Goal: Task Accomplishment & Management: Use online tool/utility

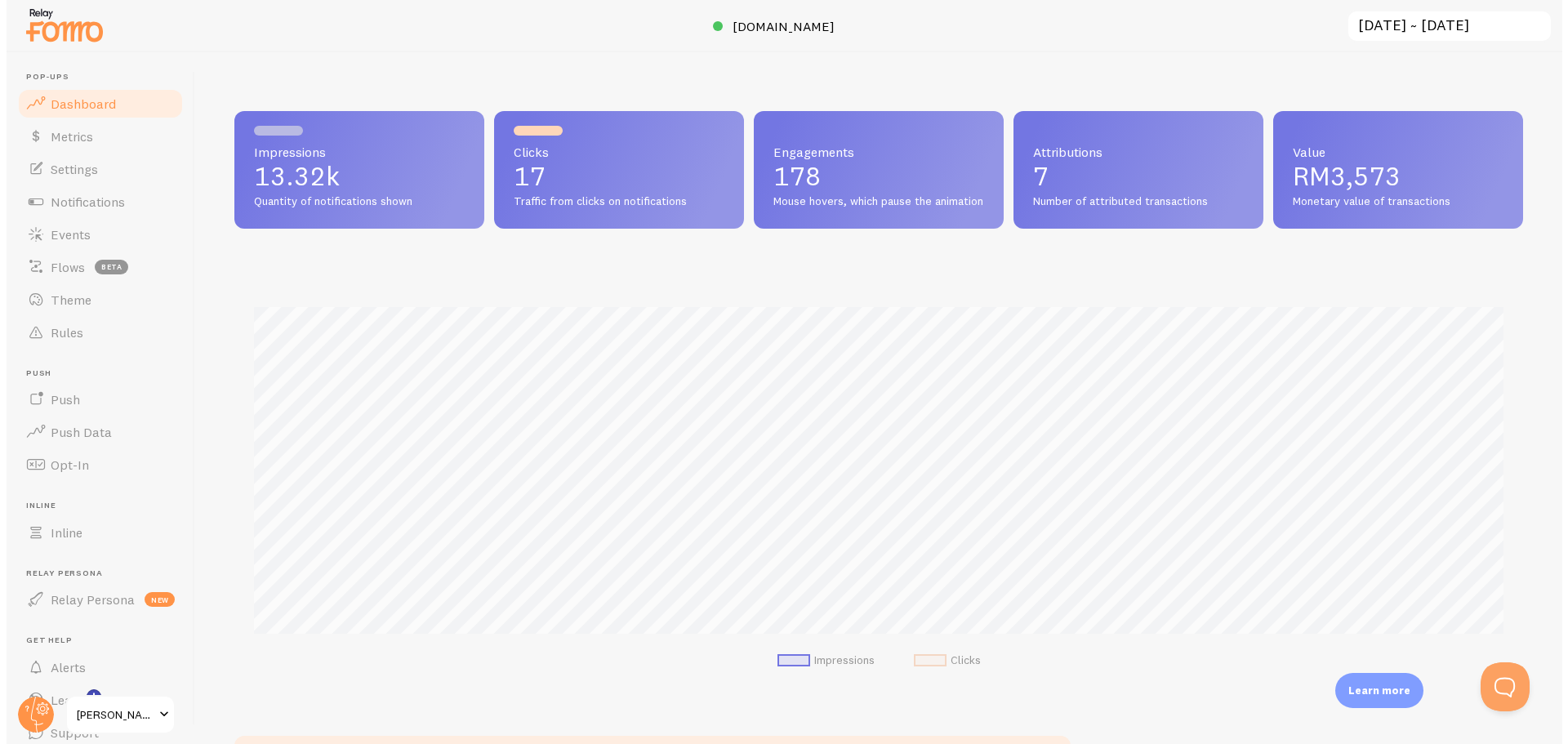
scroll to position [429, 1289]
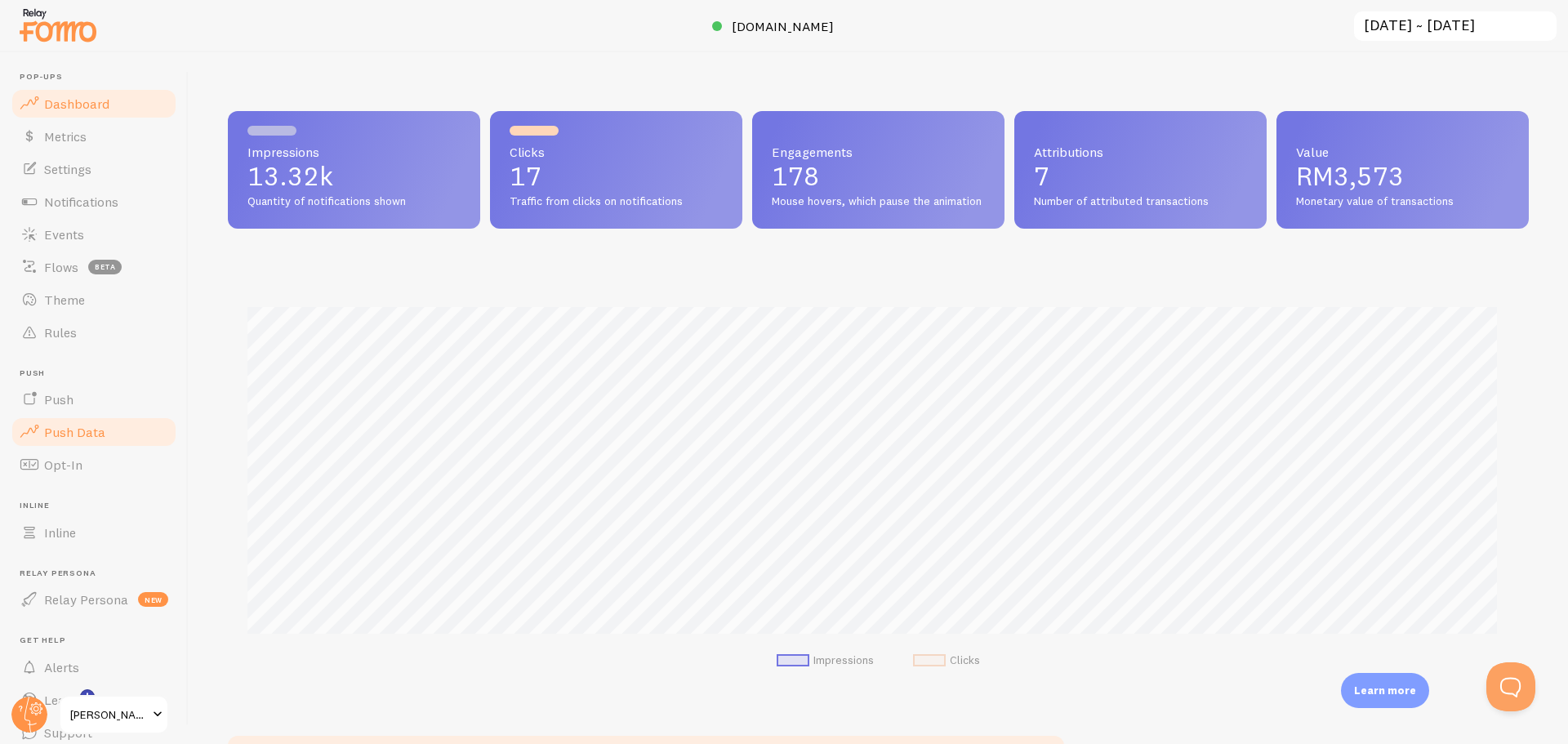
click at [83, 426] on span "Push Data" at bounding box center [74, 432] width 61 height 16
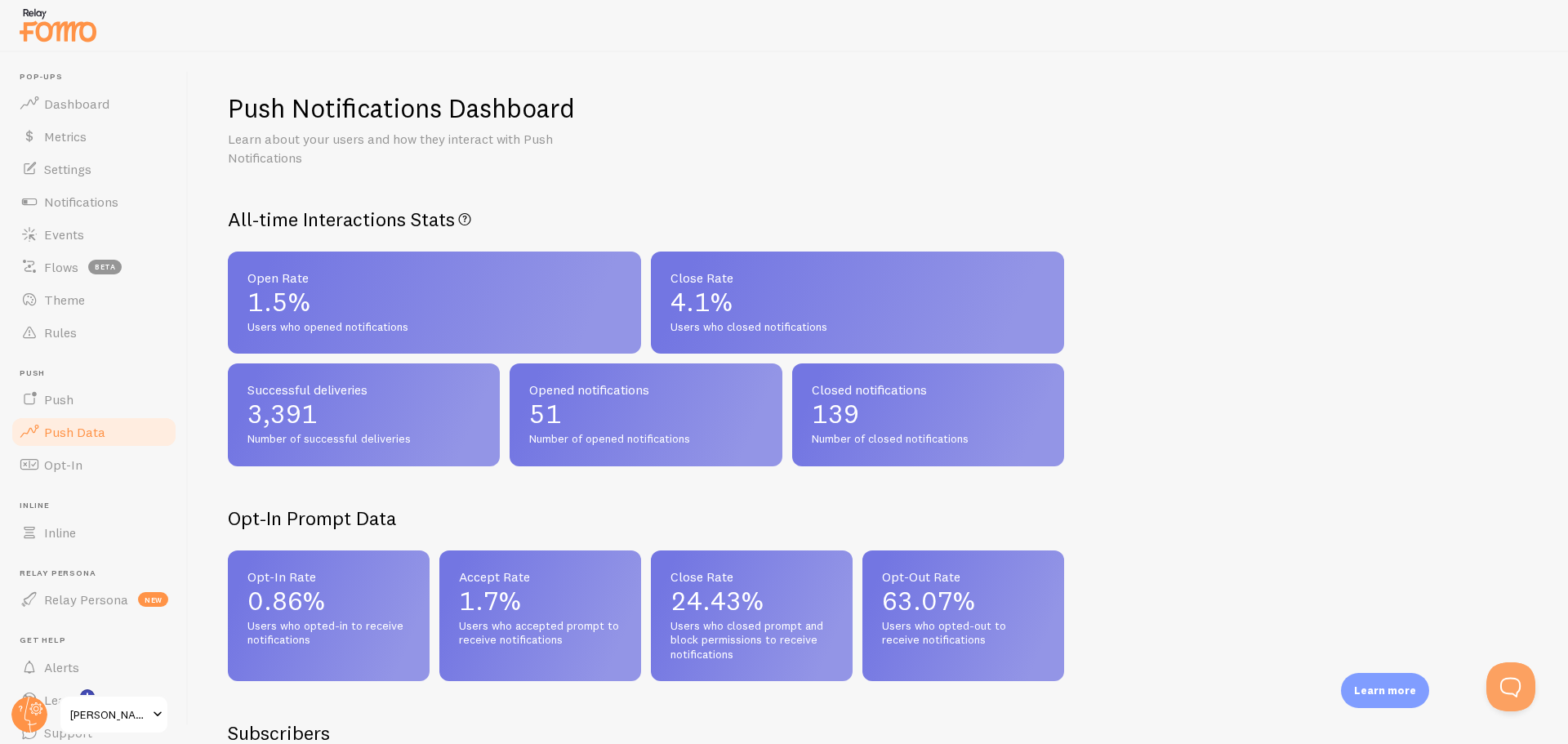
click at [84, 439] on span "Push Data" at bounding box center [74, 432] width 61 height 16
click at [78, 406] on link "Push" at bounding box center [94, 400] width 168 height 33
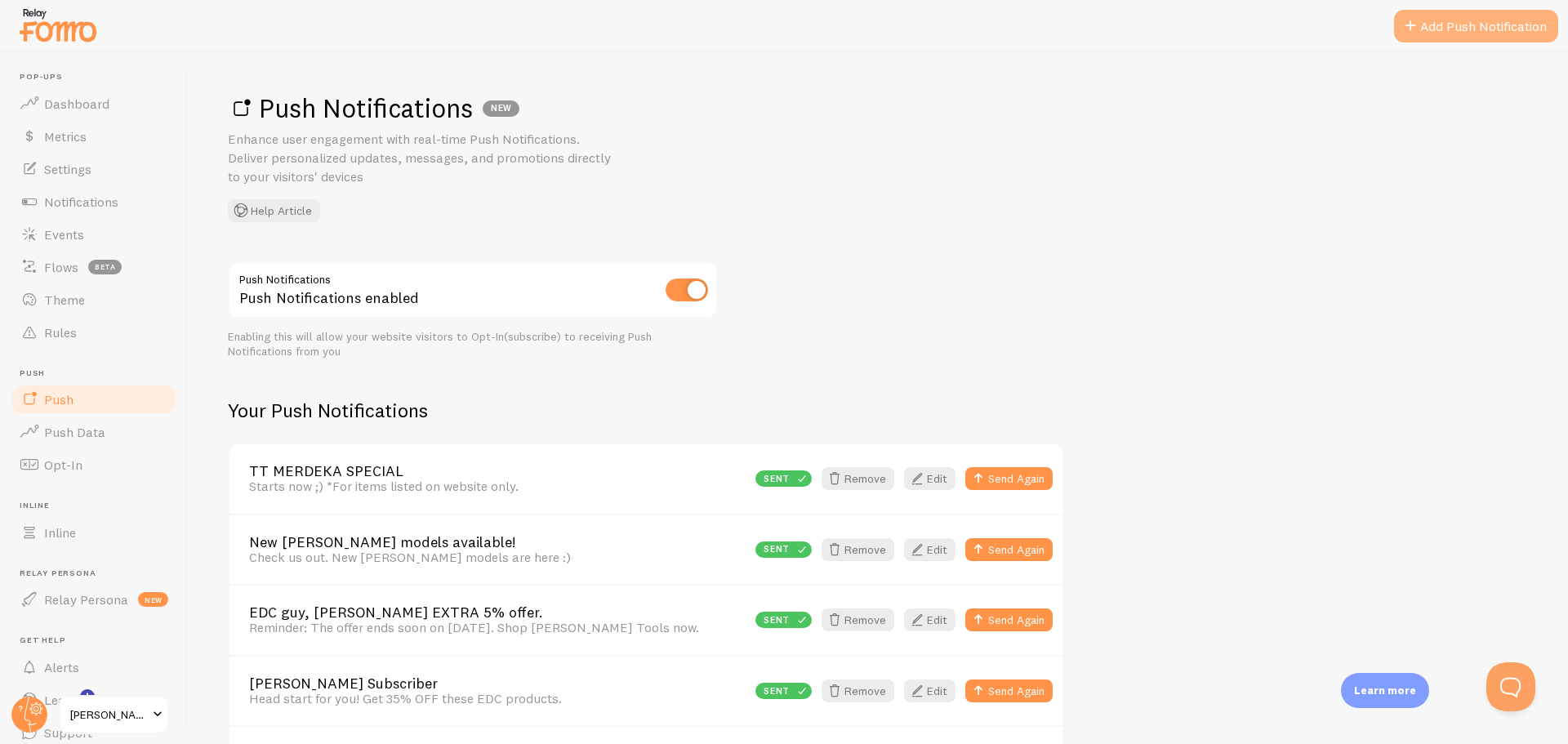
click at [1442, 33] on link "Add Push Notification" at bounding box center [1476, 26] width 164 height 33
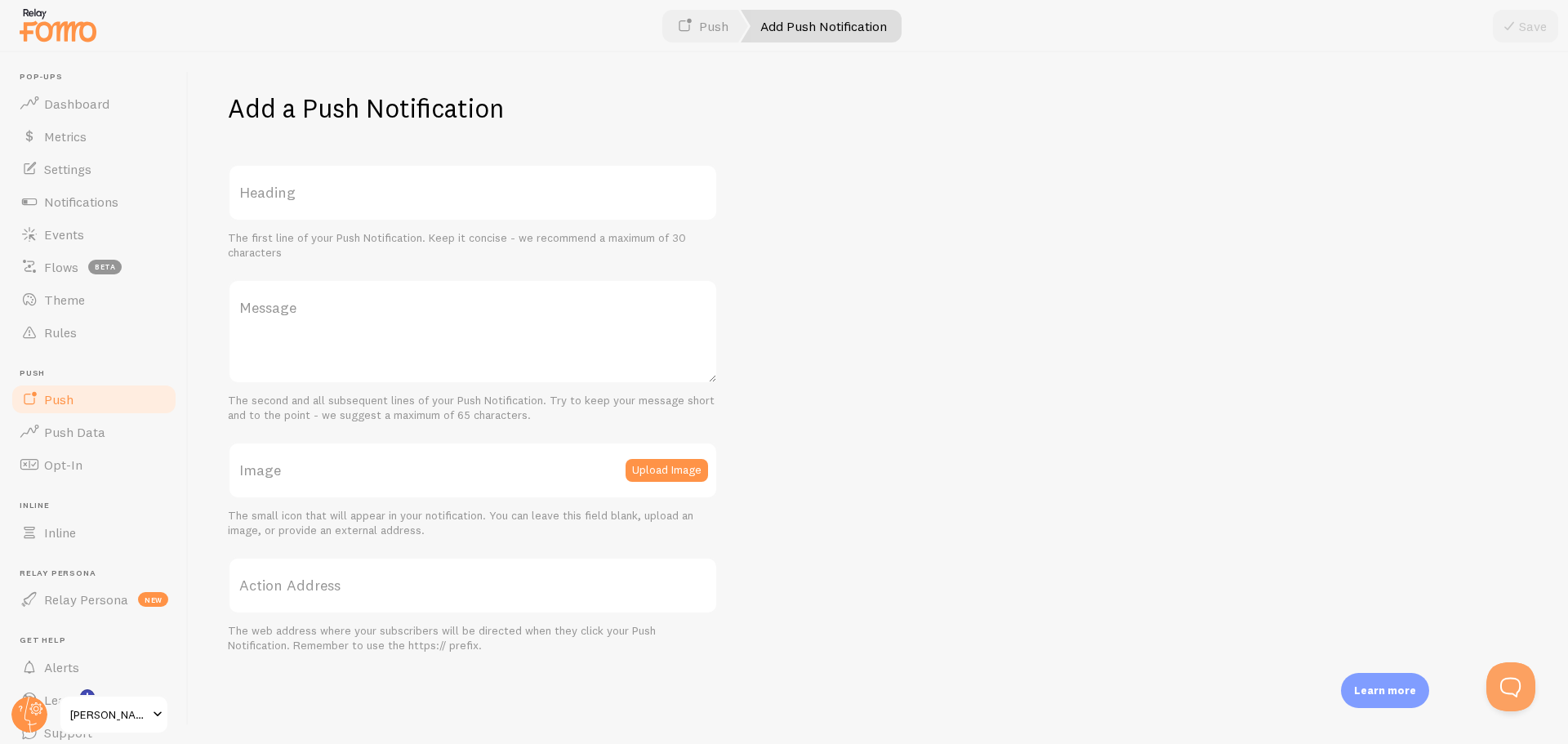
click at [509, 195] on label "Heading" at bounding box center [472, 192] width 490 height 57
click at [509, 195] on input "Heading" at bounding box center [472, 192] width 490 height 57
type input "New Benchmade(s) & restocks at [PERSON_NAME] Tools"
click at [369, 318] on label "Message" at bounding box center [472, 308] width 490 height 57
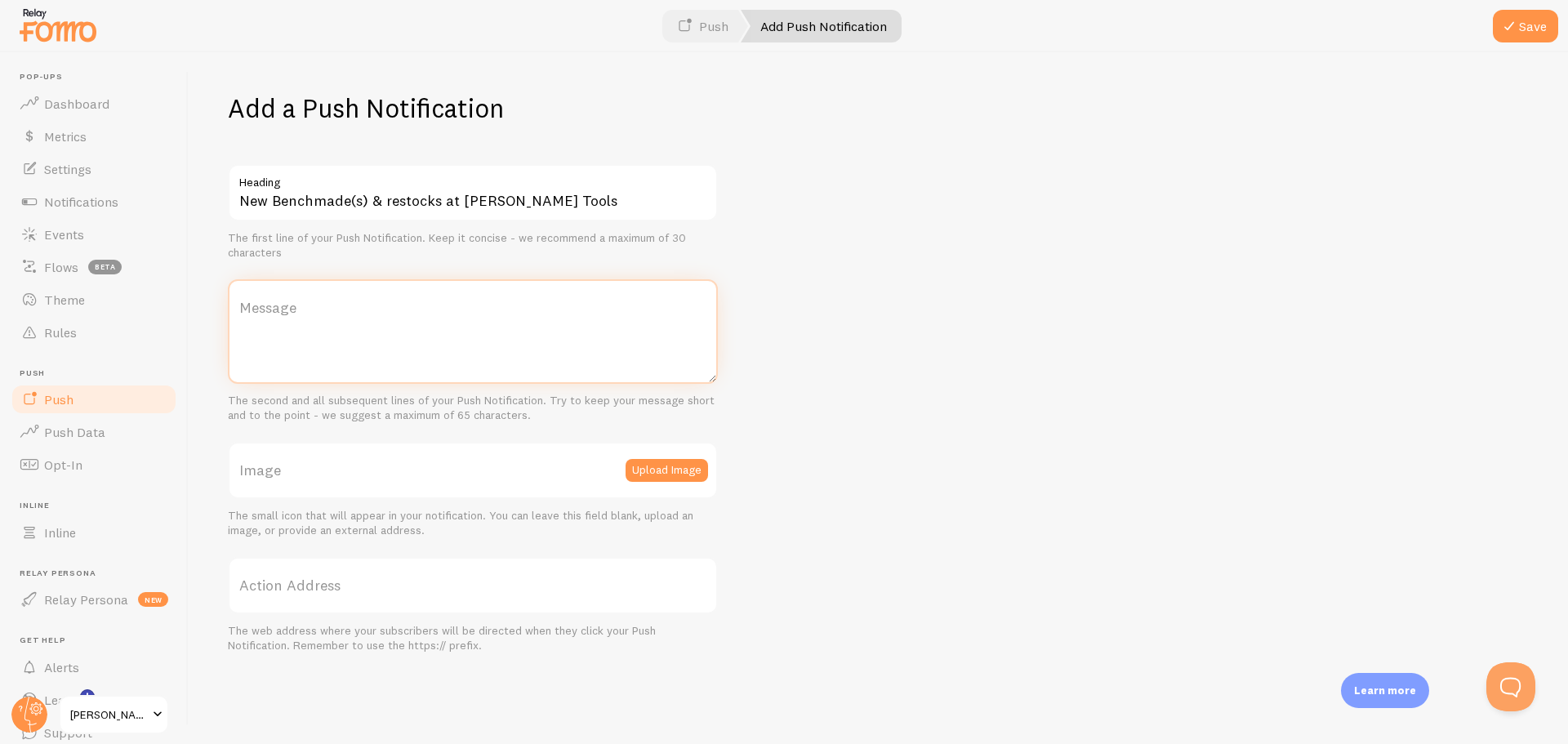
click at [369, 318] on textarea "Message" at bounding box center [472, 332] width 490 height 105
paste textarea "New Benchmade(s) & restocks at [PERSON_NAME] Tools"
type textarea "New Benchmade(s) & restocks at [PERSON_NAME] Tools!"
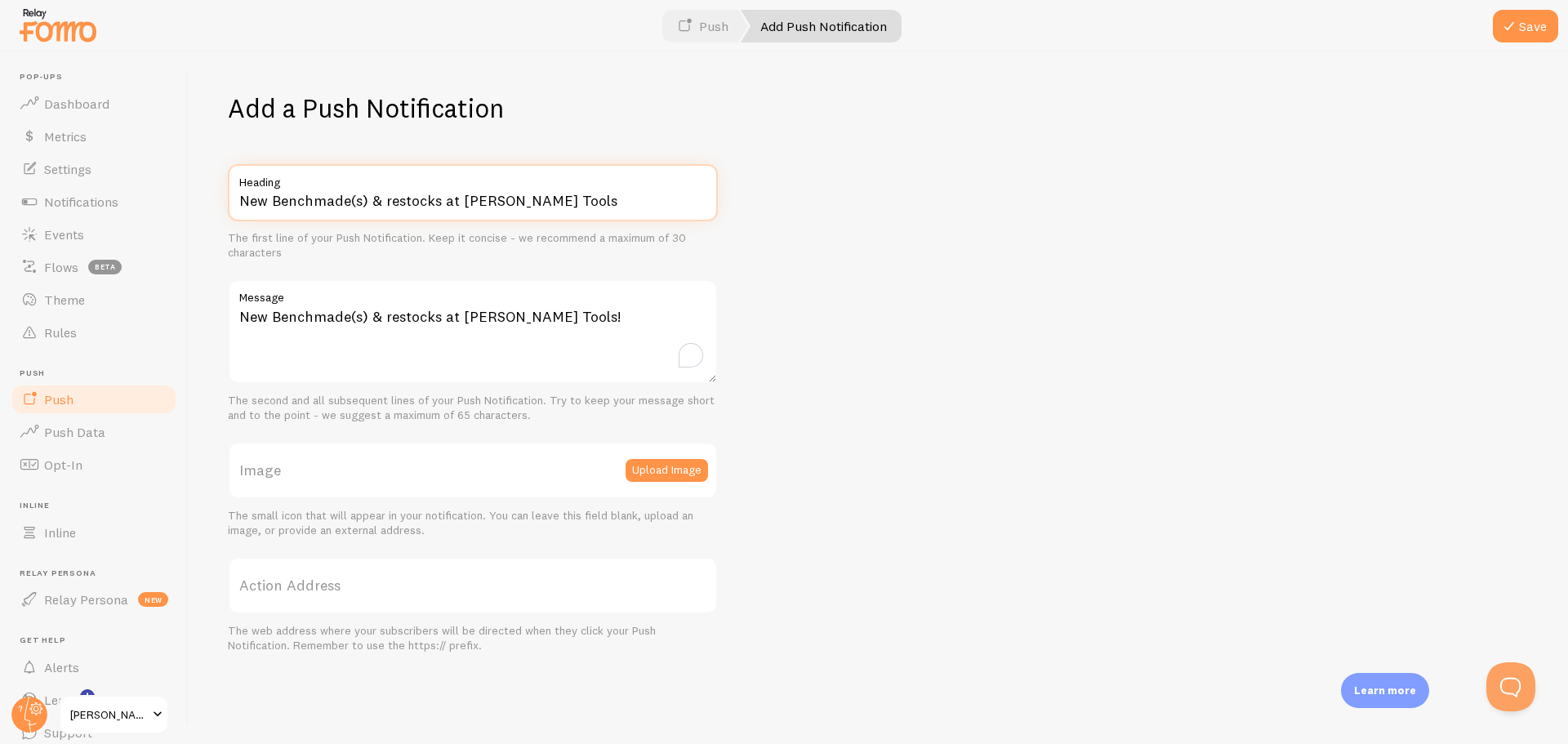
click at [544, 210] on input "New Benchmade(s) & restocks at [PERSON_NAME] Tools" at bounding box center [472, 192] width 490 height 57
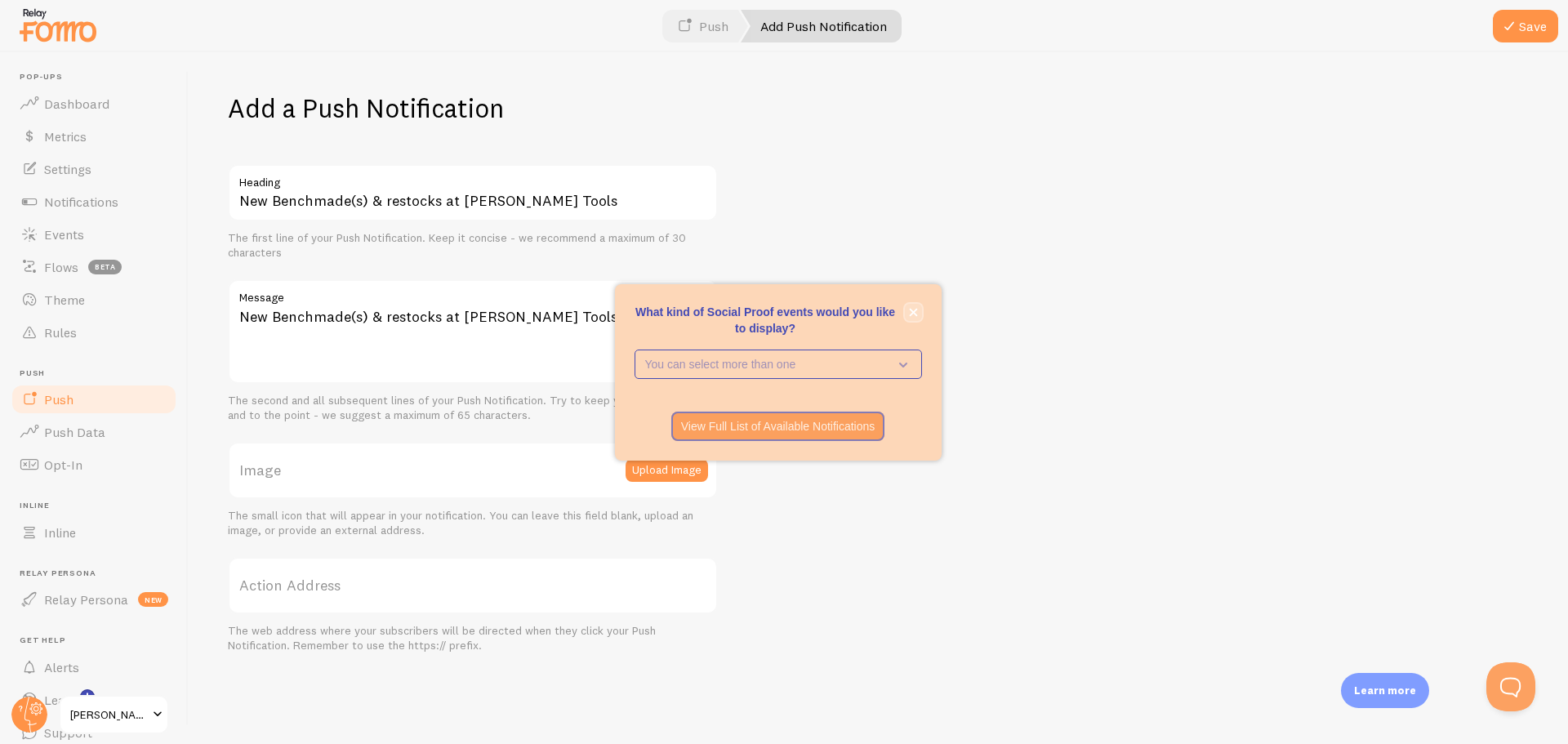
click at [917, 313] on icon "close," at bounding box center [913, 312] width 9 height 9
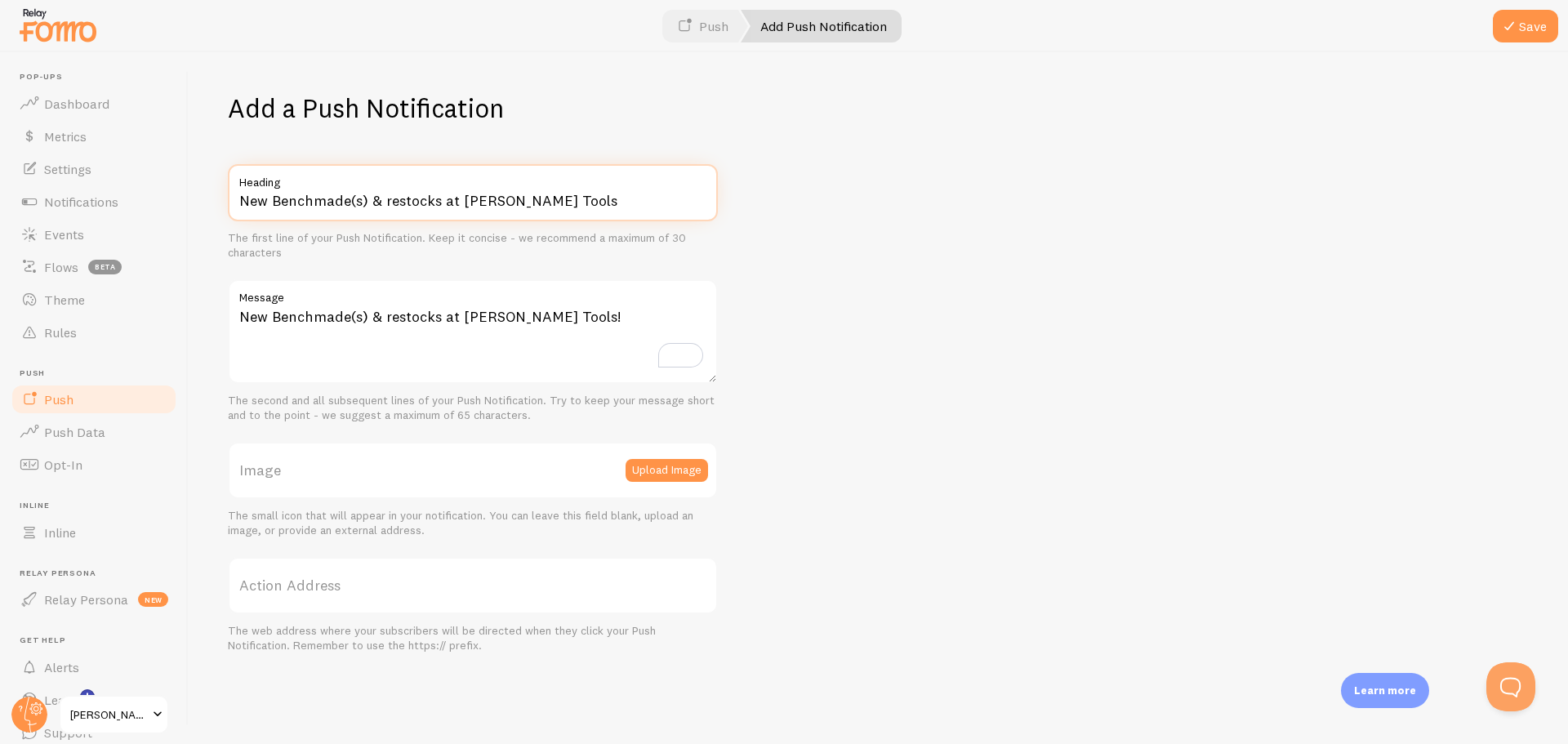
click at [324, 196] on input "New Benchmade(s) & restocks at [PERSON_NAME] Tools" at bounding box center [472, 192] width 490 height 57
click at [242, 205] on input "Butterfly Effect" at bounding box center [472, 192] width 490 height 57
type input "The Butterfly Effect"
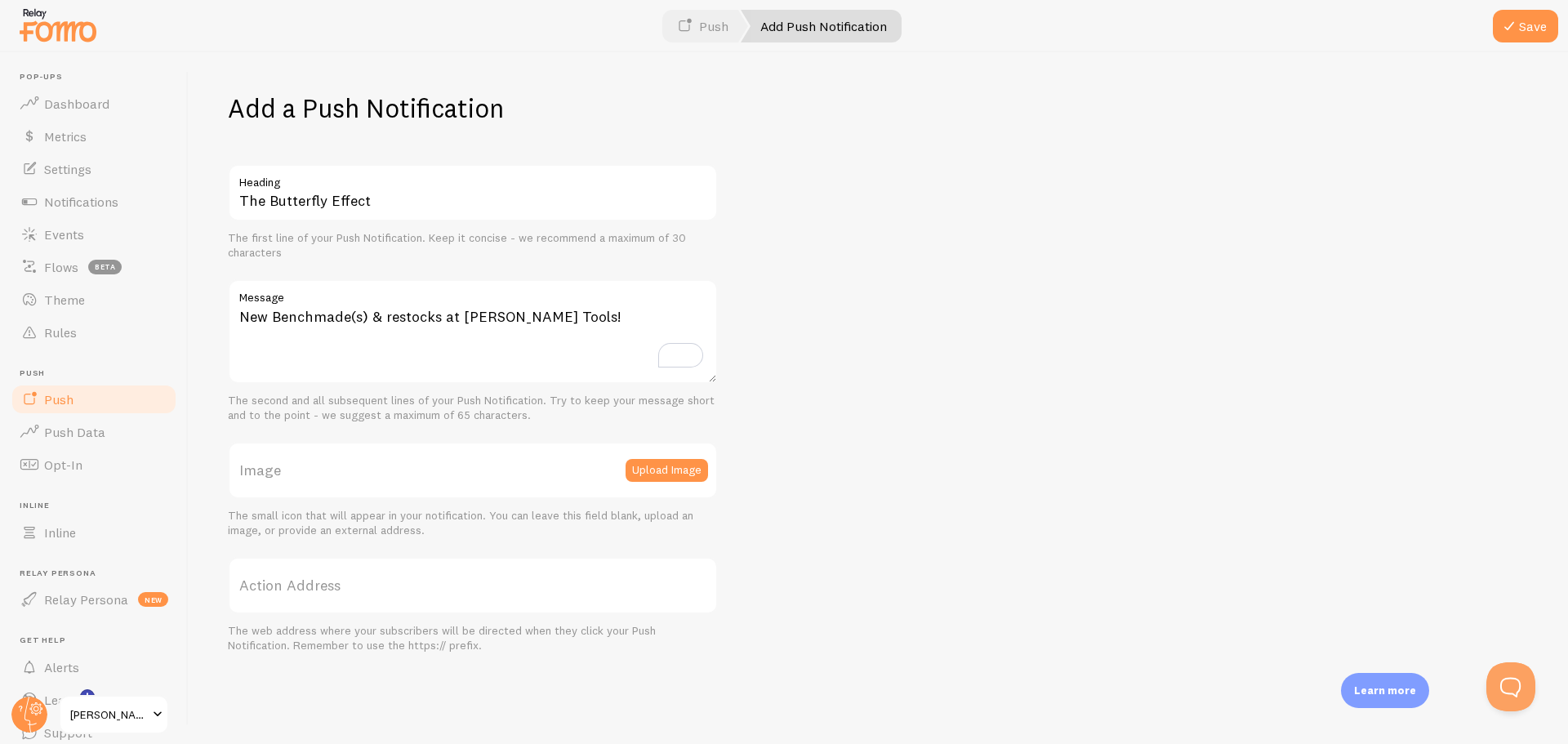
click at [364, 587] on label "Action Address" at bounding box center [472, 586] width 490 height 57
click at [364, 587] on input "Action Address" at bounding box center [472, 586] width 490 height 57
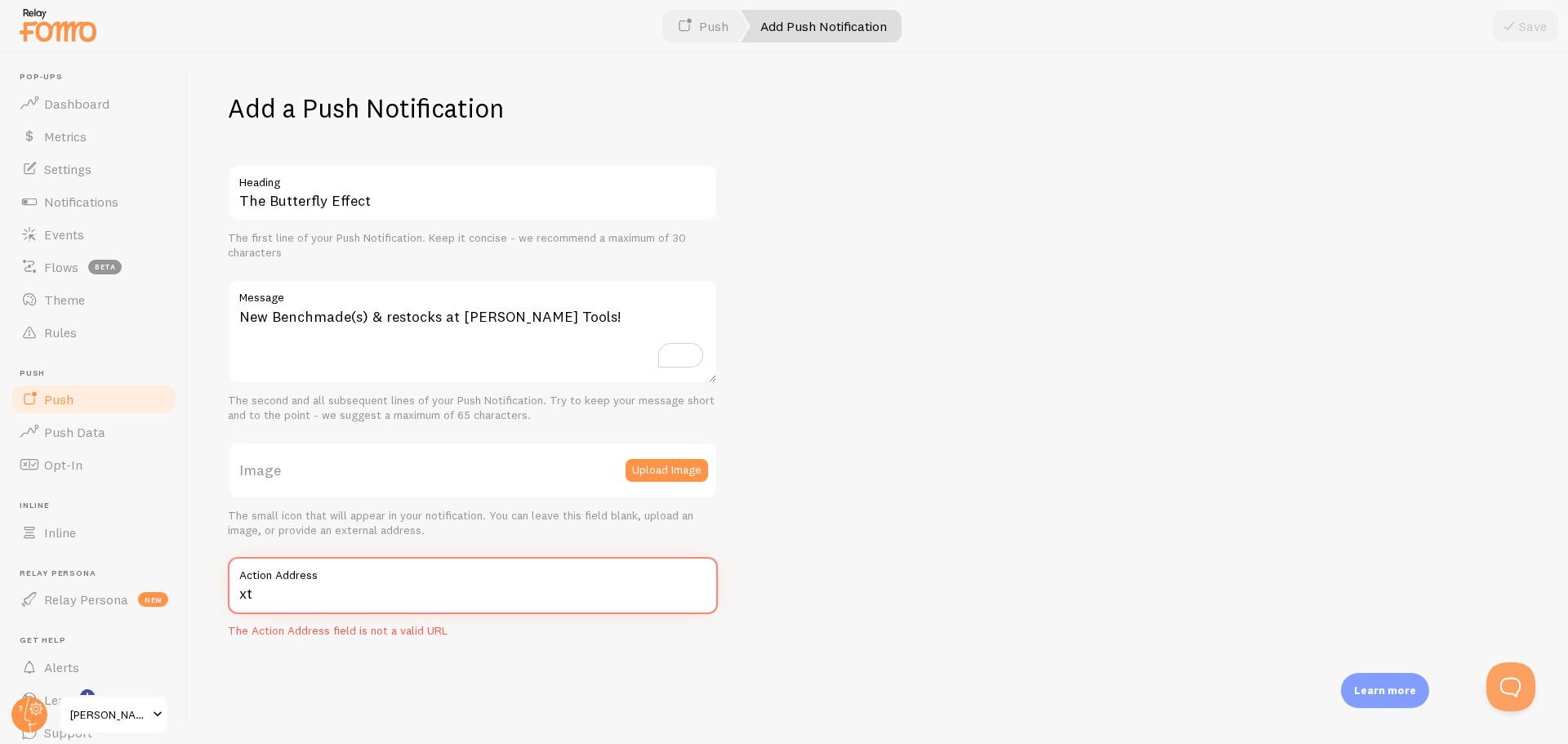
type input "x"
paste input "[URL][DOMAIN_NAME]"
type input "[URL][DOMAIN_NAME]"
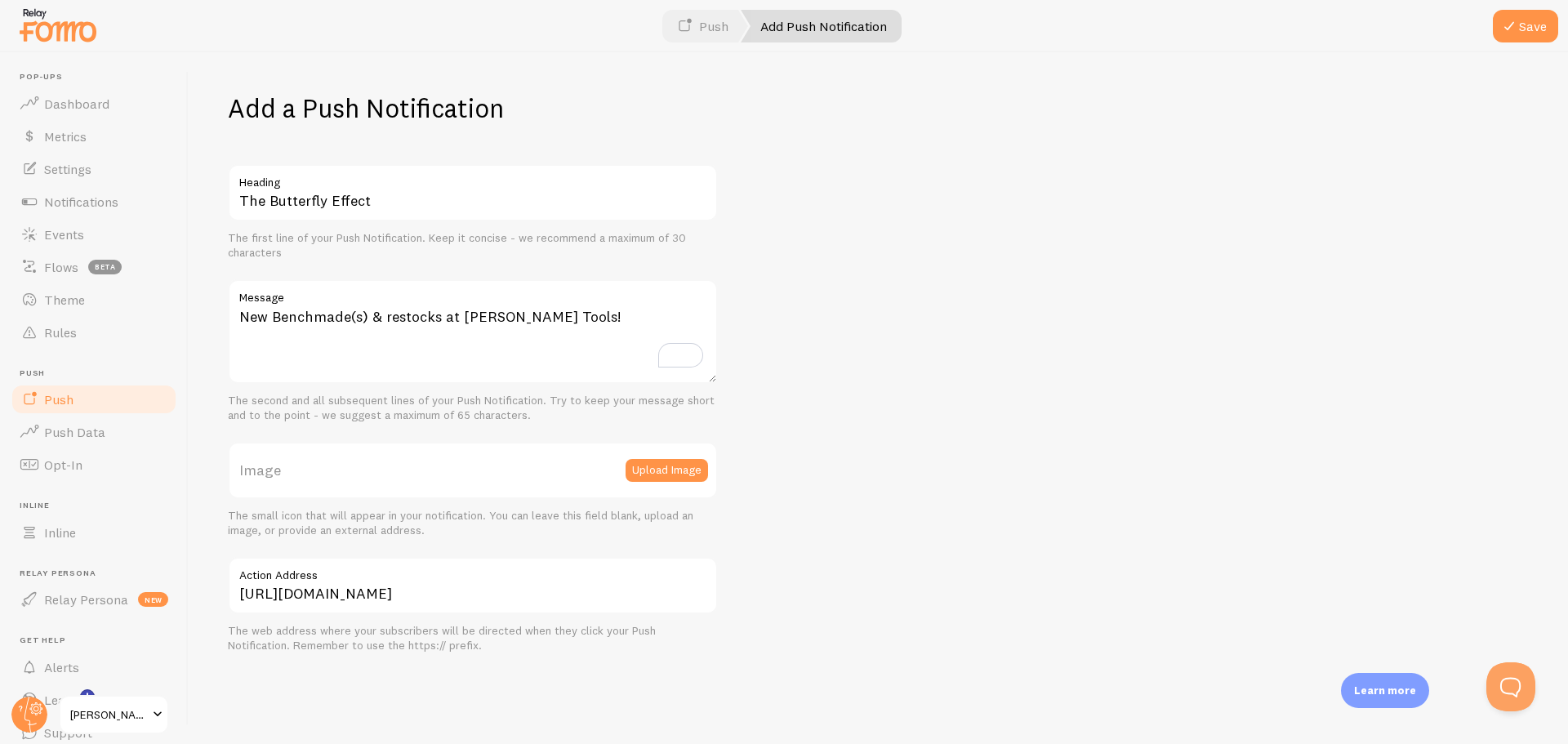
click at [1045, 473] on div "Add a Push Notification The Butterfly Effect Heading The first line of your Pus…" at bounding box center [878, 398] width 1379 height 692
click at [664, 469] on button "Upload Image" at bounding box center [667, 471] width 82 height 23
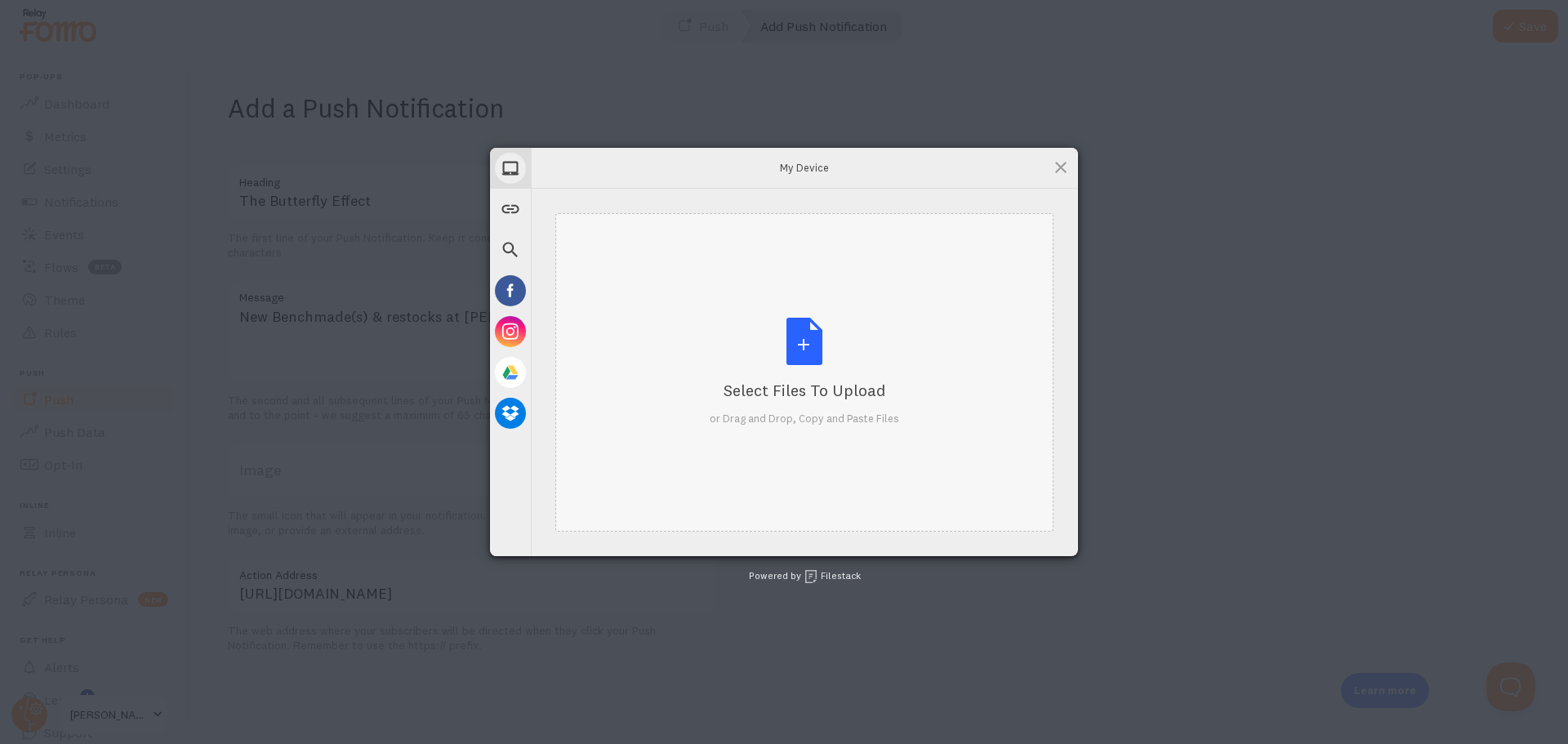
click at [803, 351] on div "Select Files to Upload or Drag and Drop, Copy and Paste Files" at bounding box center [805, 372] width 190 height 109
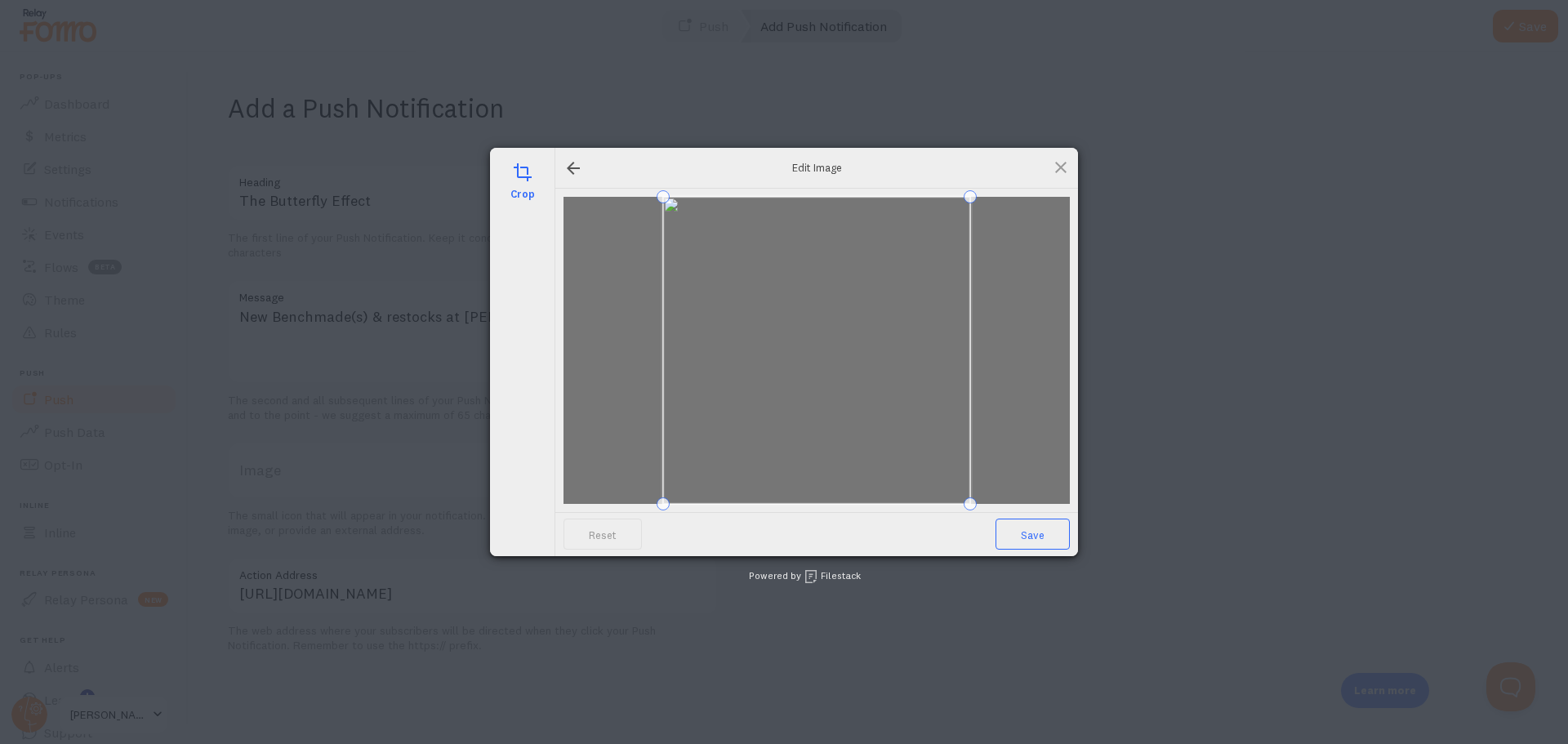
click at [1027, 532] on span "Save" at bounding box center [1033, 534] width 74 height 31
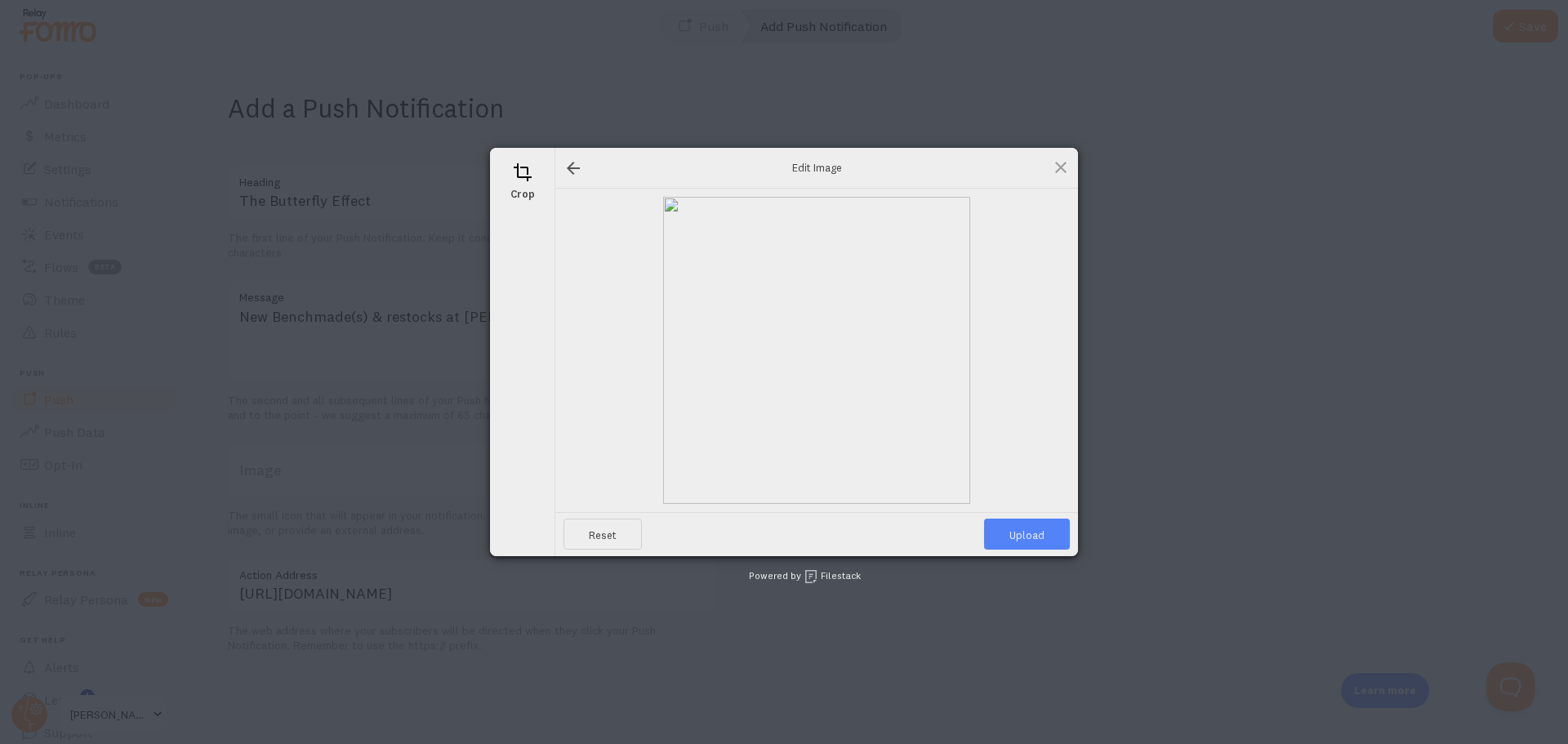
click at [1034, 536] on span "Upload" at bounding box center [1027, 534] width 86 height 31
type input "[URL][DOMAIN_NAME][DOMAIN_NAME]"
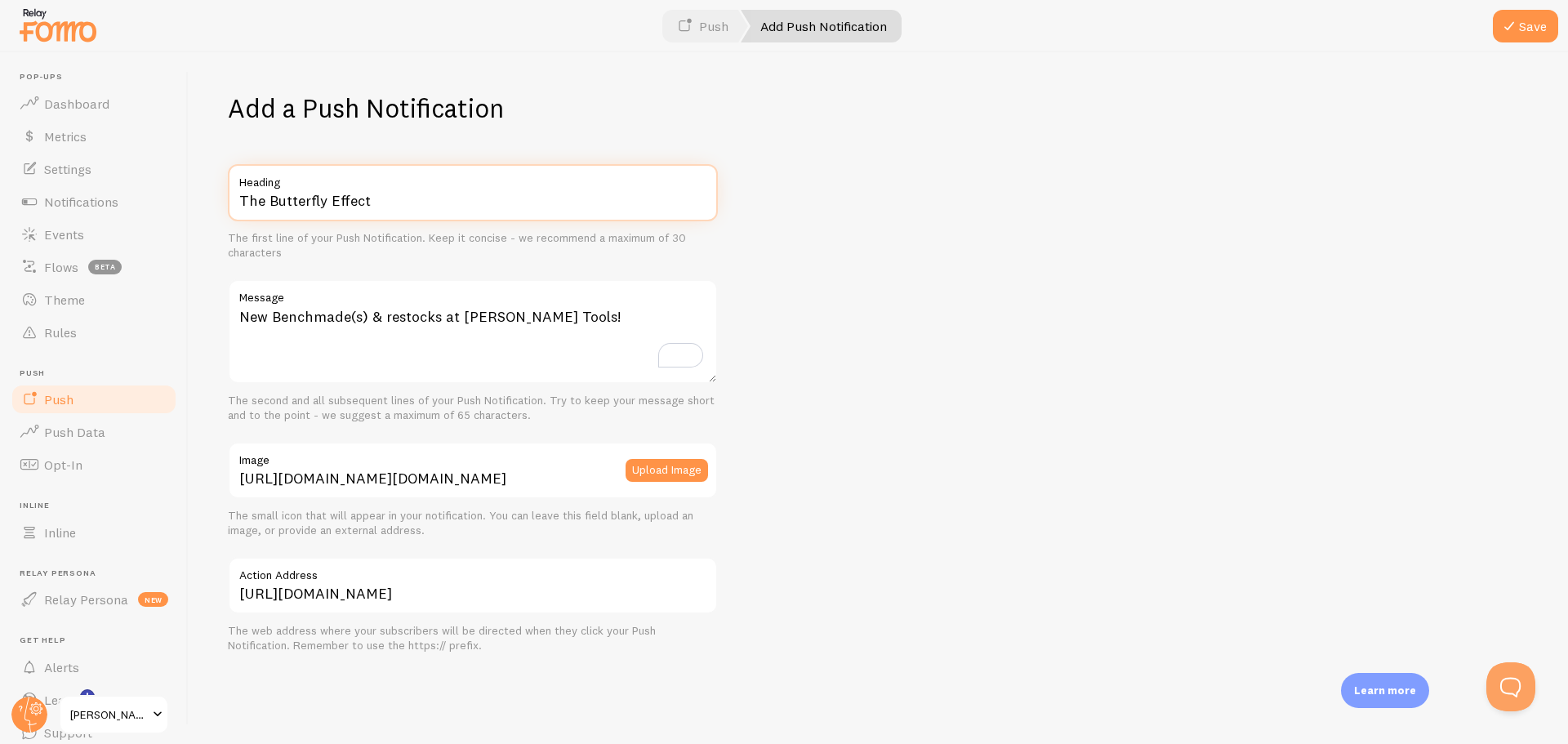
click at [241, 200] on input "The Butterfly Effect" at bounding box center [472, 192] width 490 height 57
click at [323, 200] on input "Experience The Butterfly Effect" at bounding box center [472, 192] width 490 height 57
click at [345, 200] on input "Experience the Butterfly Effect" at bounding box center [472, 192] width 490 height 57
click at [344, 198] on input "Experience the Butterfly Effect" at bounding box center [472, 192] width 490 height 57
click at [458, 199] on input "Experience the 'Butterfly Effect" at bounding box center [472, 192] width 490 height 57
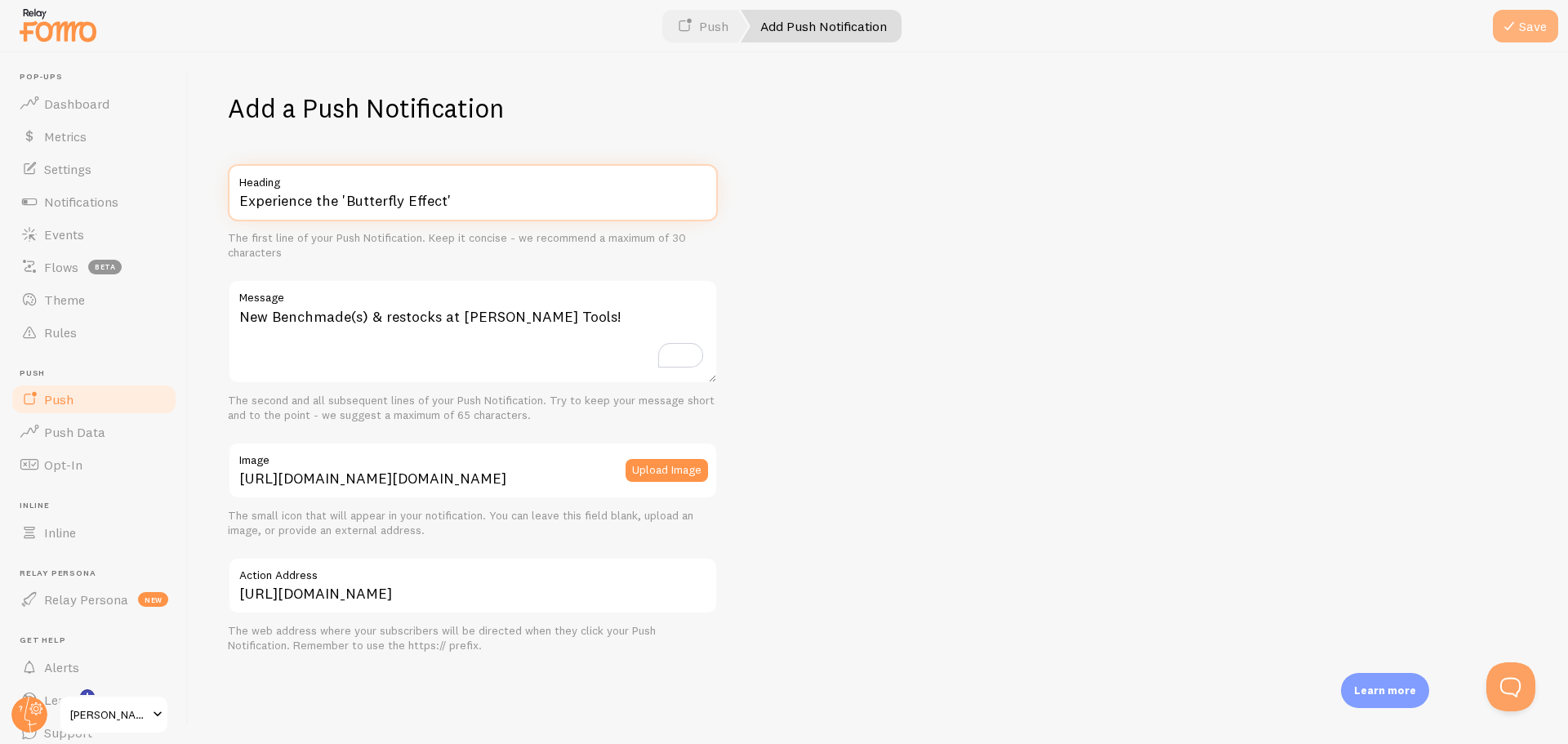
type input "Experience the 'Butterfly Effect'"
click at [1539, 27] on button "Save" at bounding box center [1525, 26] width 65 height 33
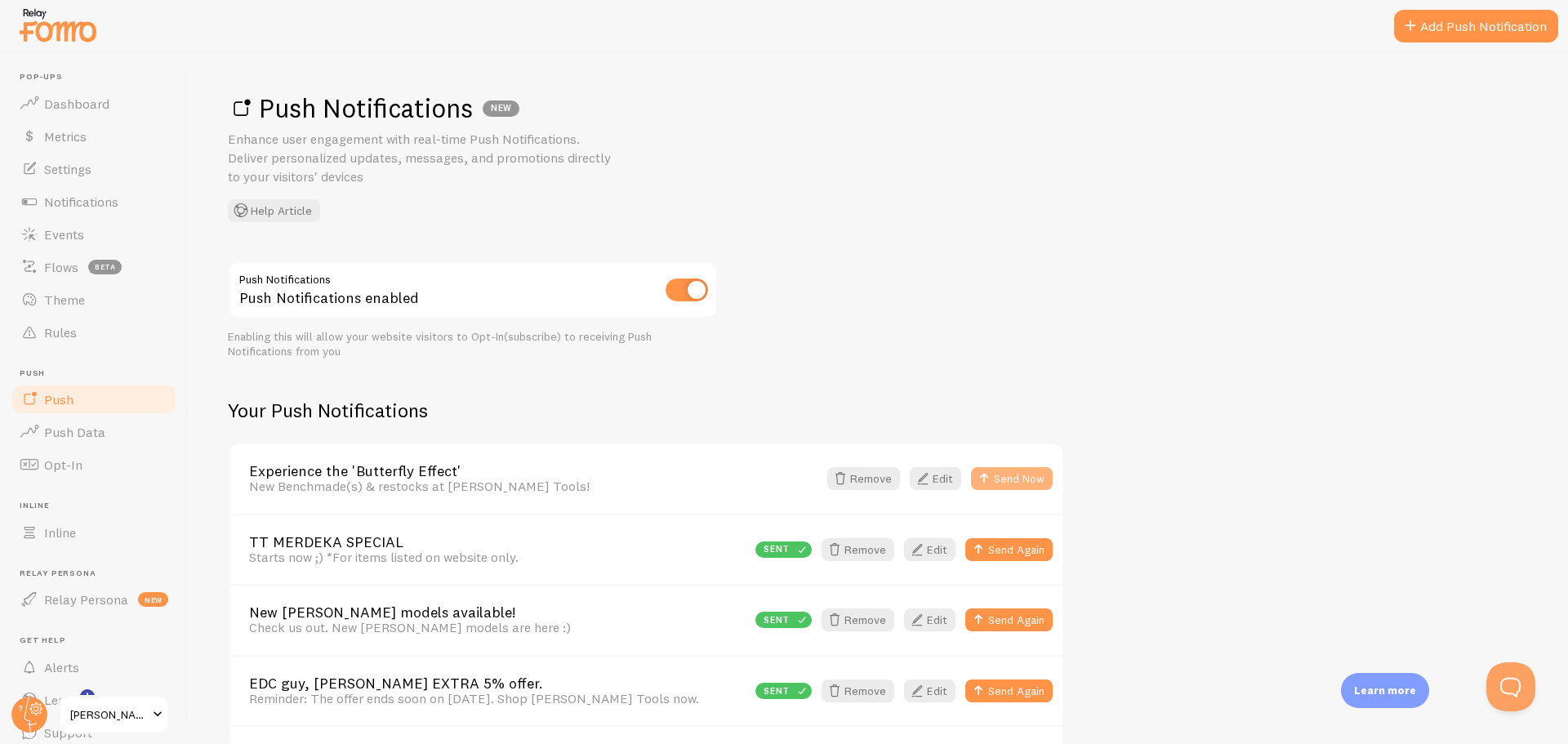
click at [1012, 477] on button "Send Now" at bounding box center [1012, 479] width 82 height 23
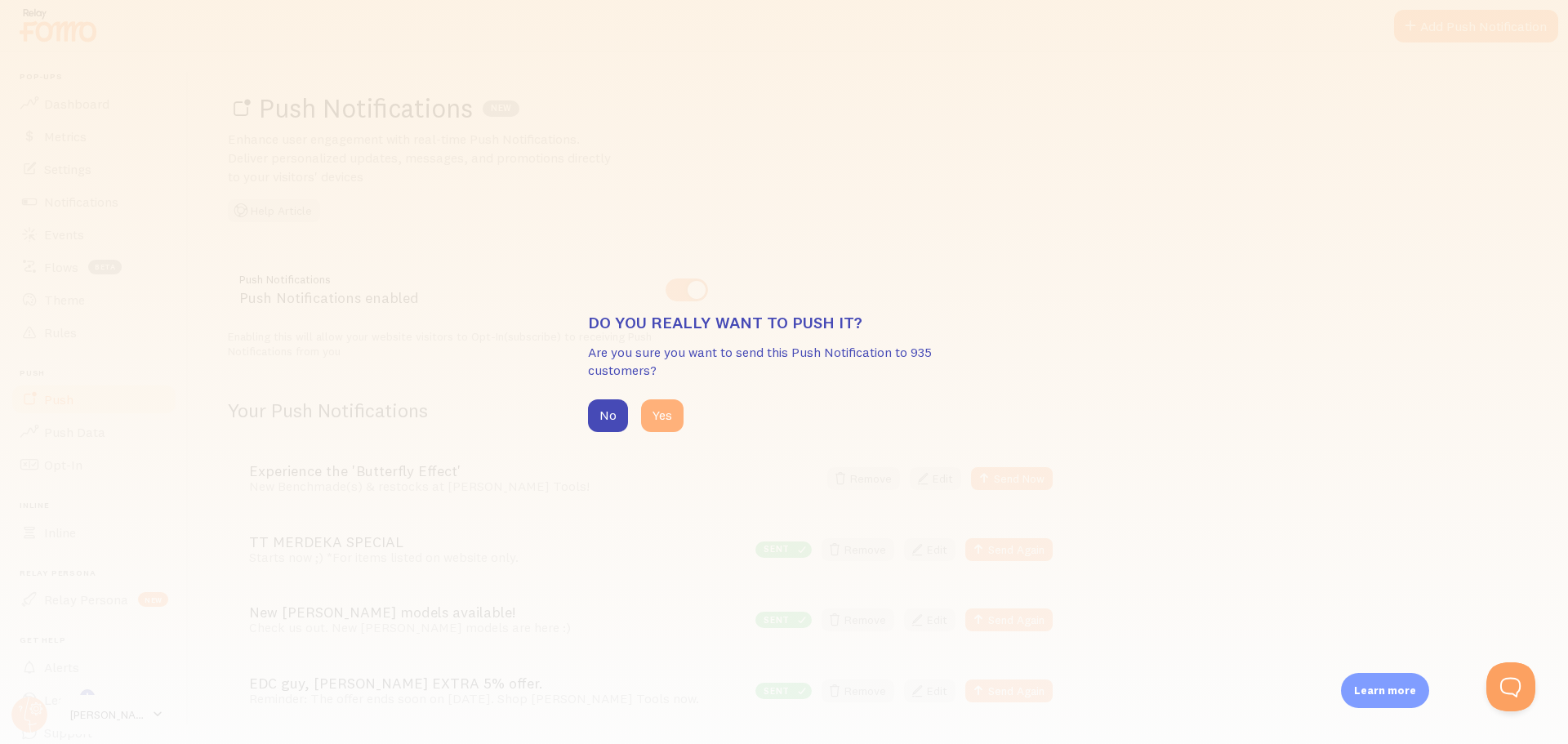
click at [678, 426] on button "Yes" at bounding box center [663, 416] width 43 height 33
